Goal: Find specific page/section

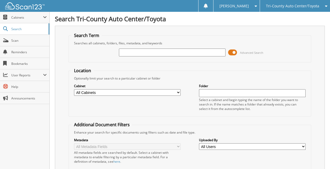
click at [122, 53] on input "text" at bounding box center [172, 53] width 106 height 8
type input "[PERSON_NAME]"
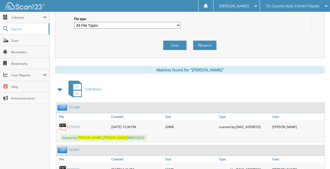
scroll to position [175, 0]
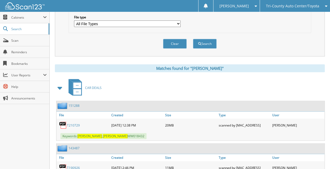
click at [78, 123] on link "T210729" at bounding box center [73, 125] width 13 height 4
